Goal: Task Accomplishment & Management: Manage account settings

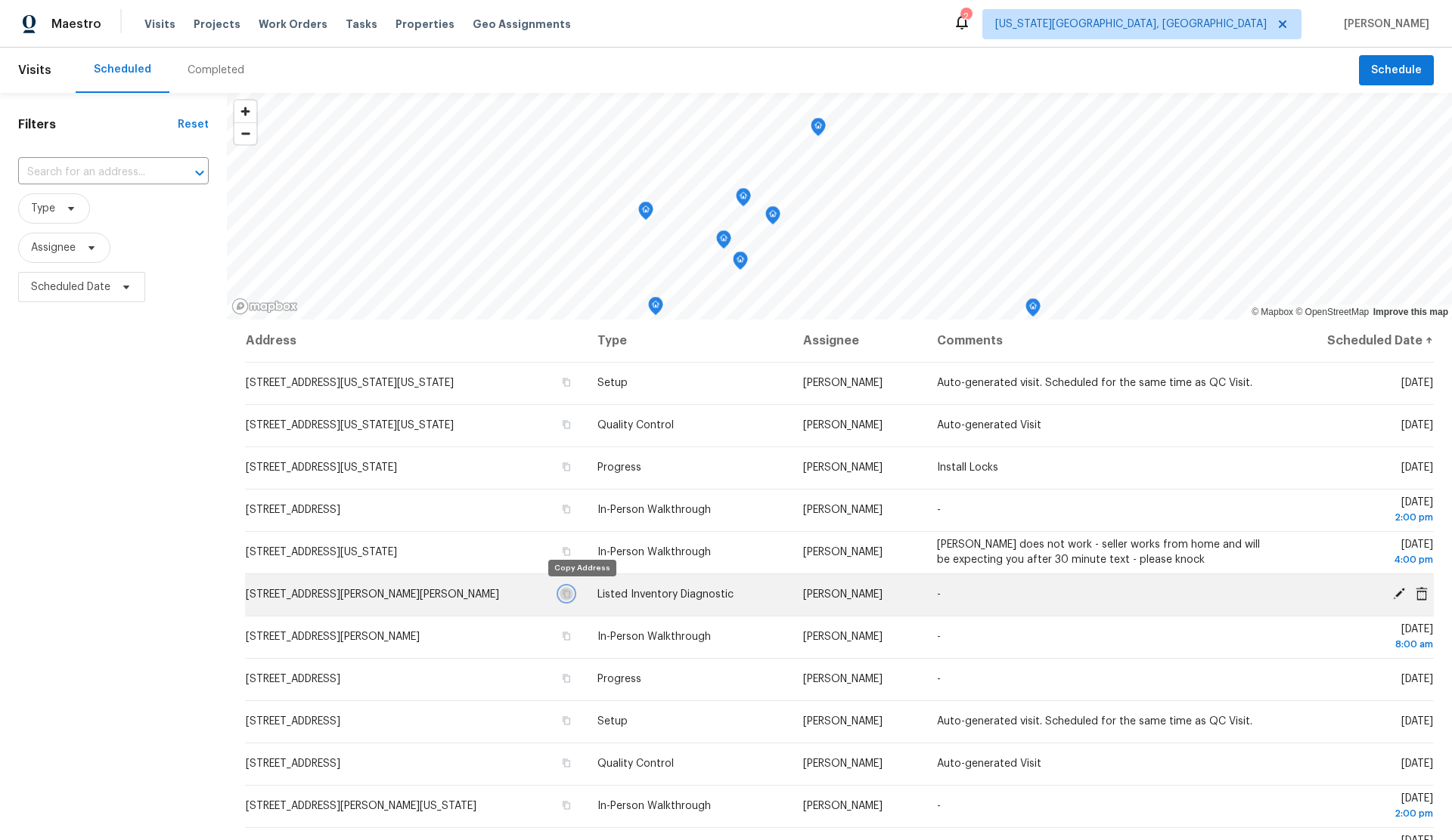
click at [571, 593] on icon "button" at bounding box center [566, 594] width 9 height 9
drag, startPoint x: 577, startPoint y: 592, endPoint x: 562, endPoint y: 592, distance: 15.0
click at [570, 592] on icon "button" at bounding box center [566, 595] width 7 height 8
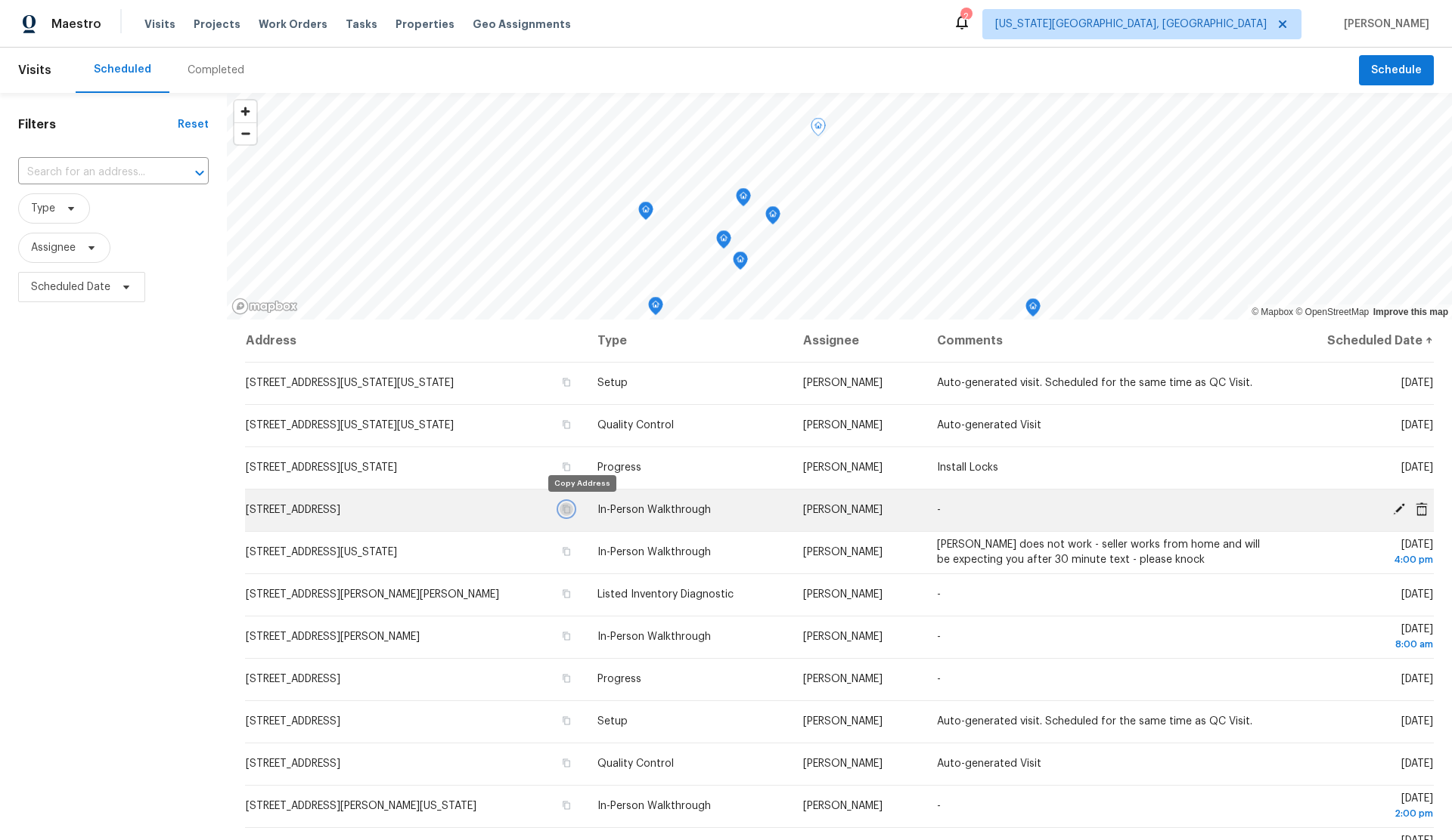
click at [571, 508] on icon "button" at bounding box center [566, 509] width 9 height 9
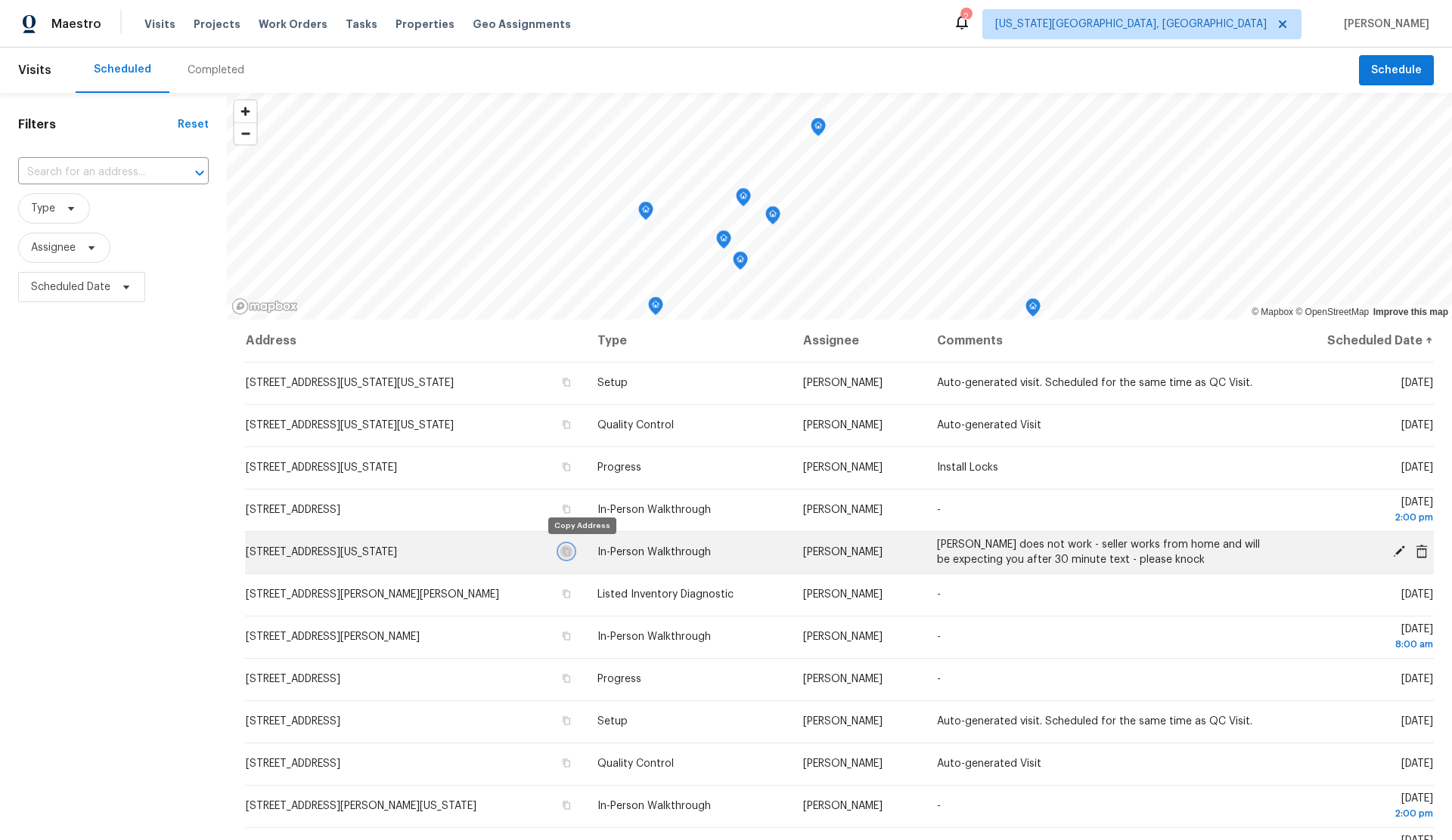
click at [570, 551] on icon "button" at bounding box center [566, 552] width 7 height 8
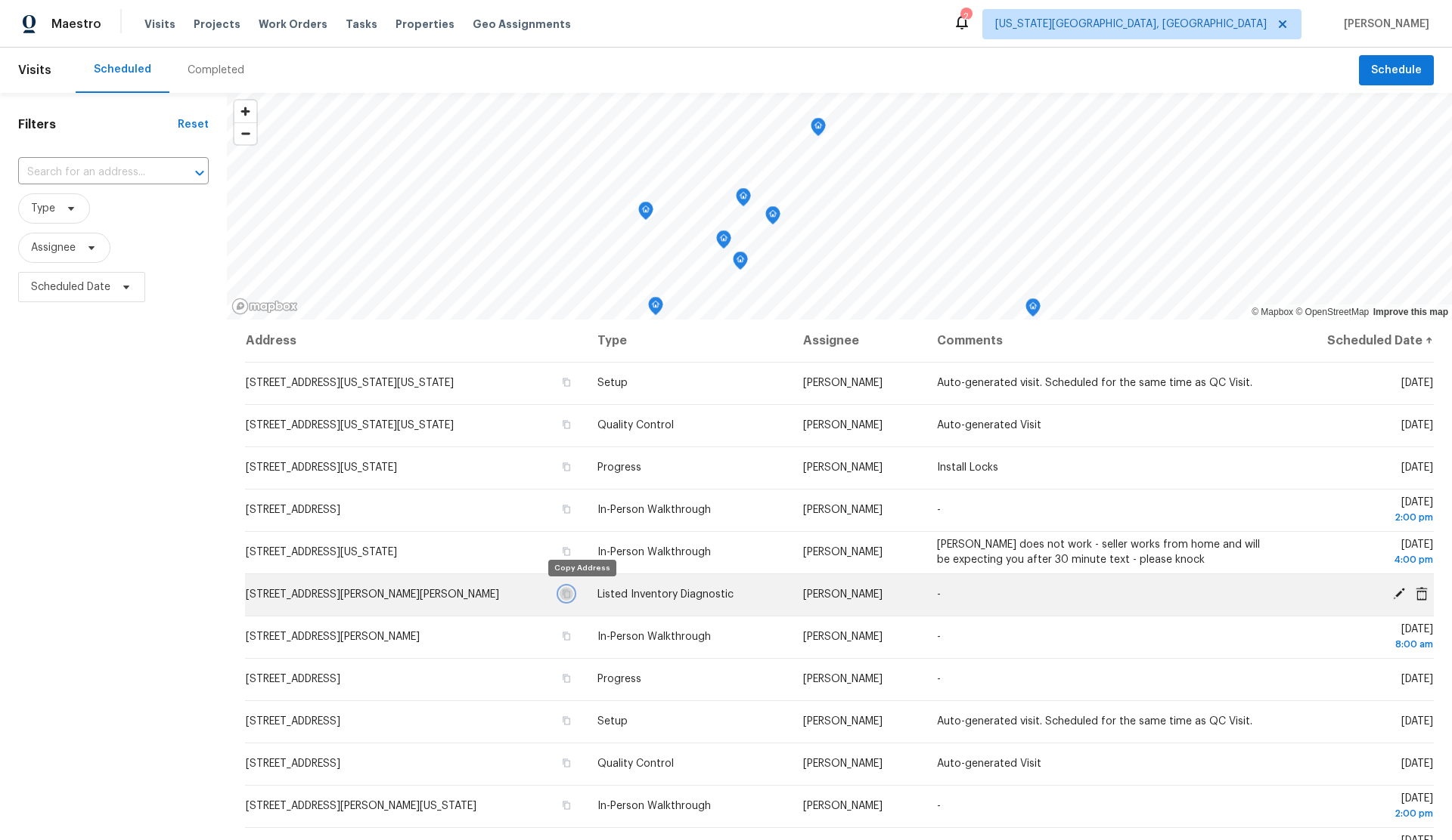
click at [571, 592] on icon "button" at bounding box center [566, 594] width 9 height 9
